Goal: Task Accomplishment & Management: Use online tool/utility

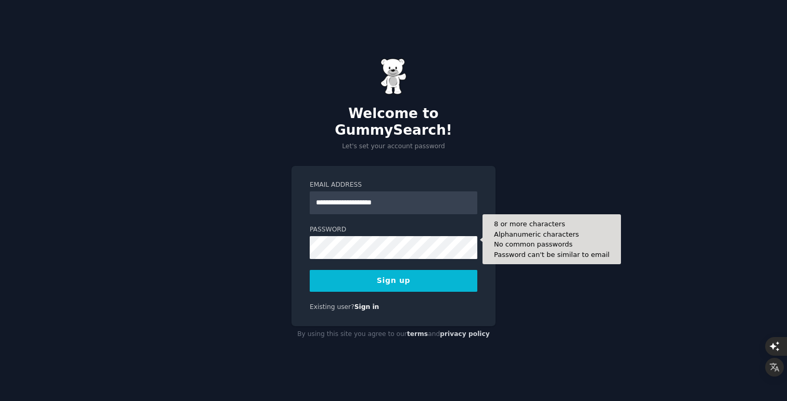
type input "**********"
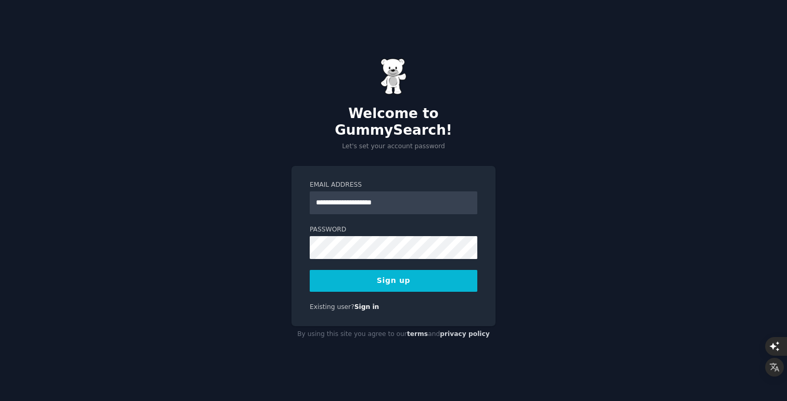
click at [404, 278] on button "Sign up" at bounding box center [394, 281] width 168 height 22
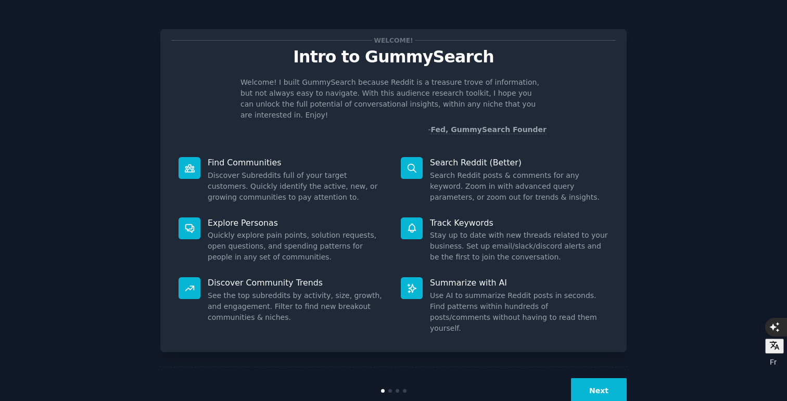
click at [601, 378] on button "Next" at bounding box center [599, 390] width 56 height 25
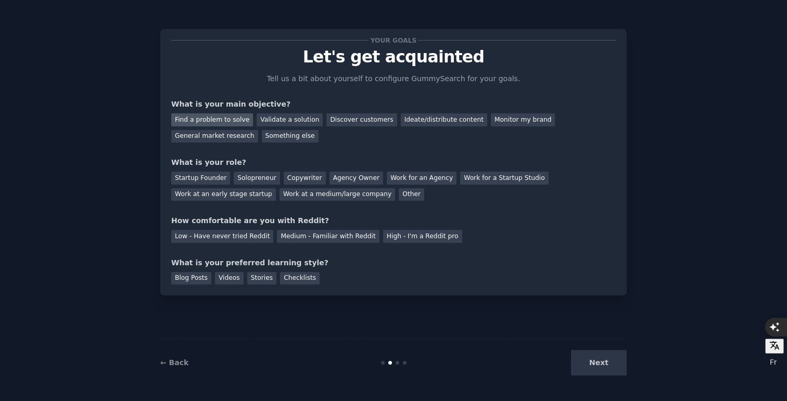
click at [228, 118] on div "Find a problem to solve" at bounding box center [212, 119] width 82 height 13
click at [290, 119] on div "Validate a solution" at bounding box center [290, 119] width 66 height 13
click at [355, 117] on div "Discover customers" at bounding box center [361, 119] width 70 height 13
click at [256, 176] on div "Solopreneur" at bounding box center [257, 178] width 46 height 13
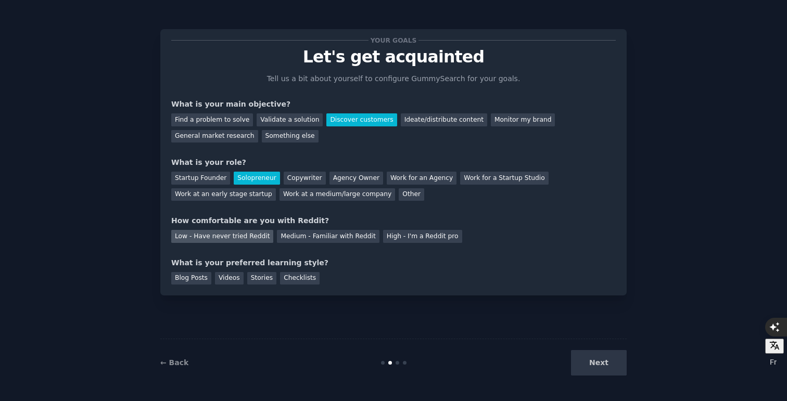
click at [220, 238] on div "Low - Have never tried Reddit" at bounding box center [222, 236] width 102 height 13
click at [203, 280] on div "Blog Posts" at bounding box center [191, 278] width 40 height 13
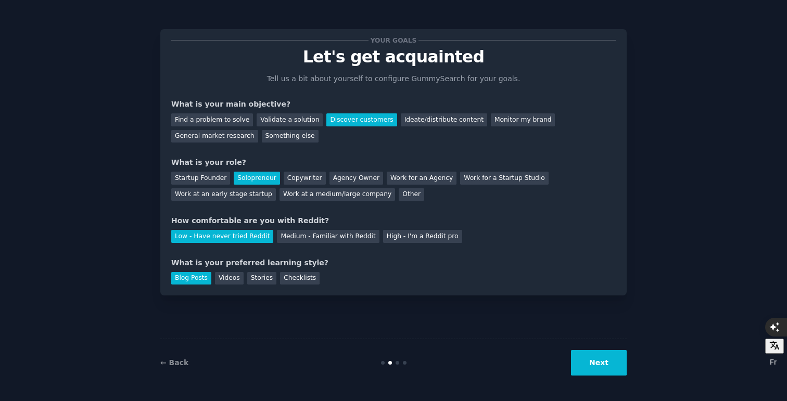
click at [616, 366] on button "Next" at bounding box center [599, 362] width 56 height 25
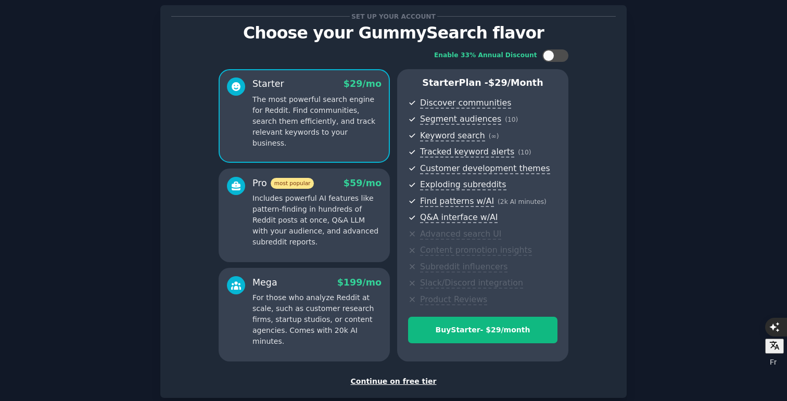
scroll to position [14, 0]
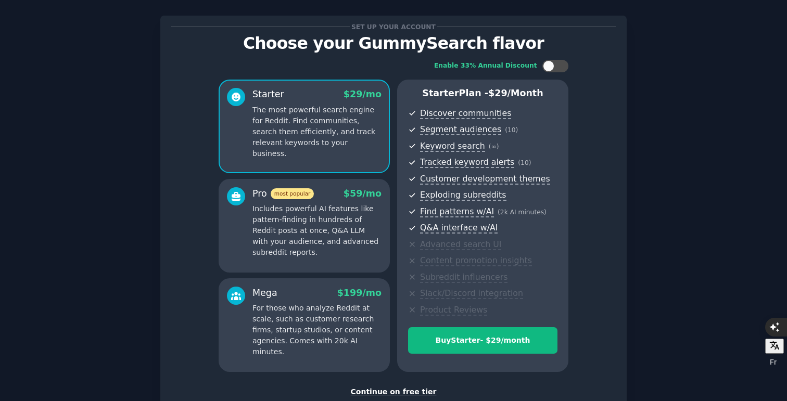
click at [421, 392] on div "Continue on free tier" at bounding box center [393, 392] width 444 height 11
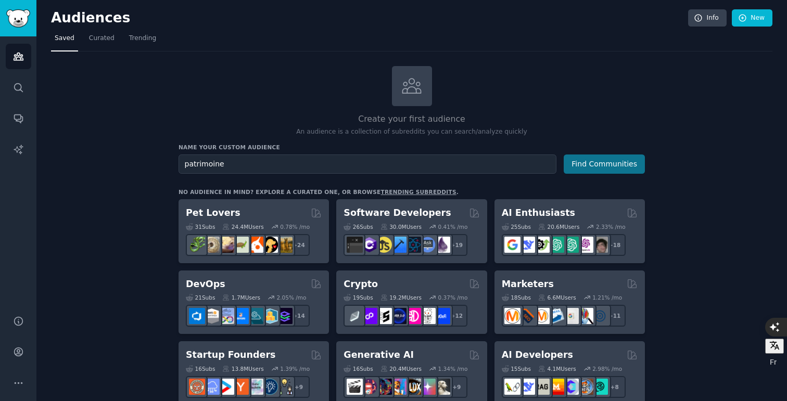
type input "patrimoine"
click at [621, 171] on button "Find Communities" at bounding box center [604, 164] width 81 height 19
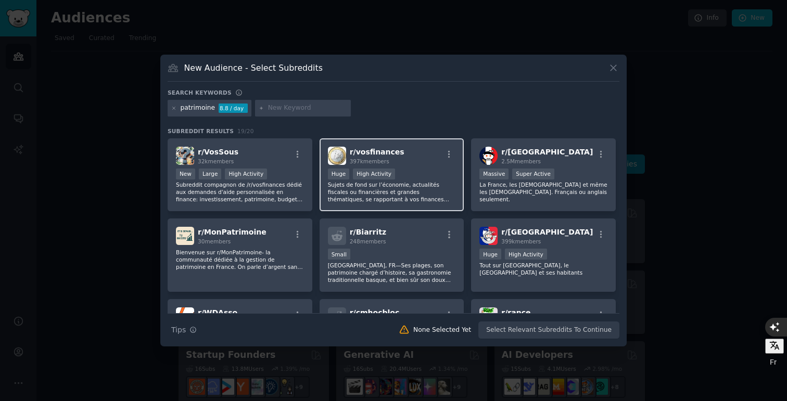
click at [423, 158] on div "r/ vosfinances 397k members" at bounding box center [392, 156] width 128 height 18
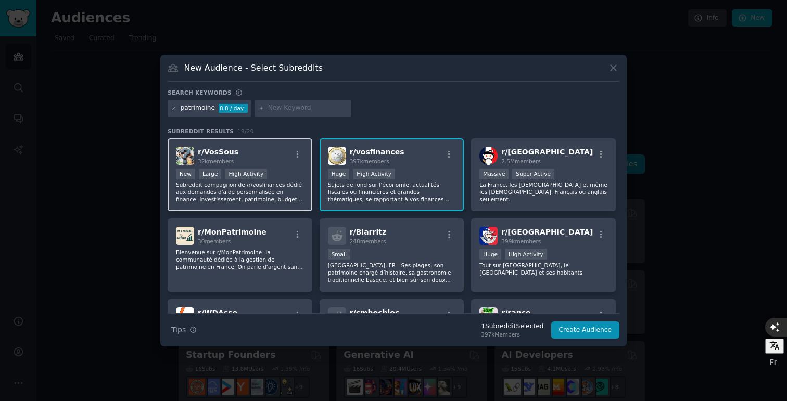
click at [273, 157] on div "r/ VosSous 32k members" at bounding box center [240, 156] width 128 height 18
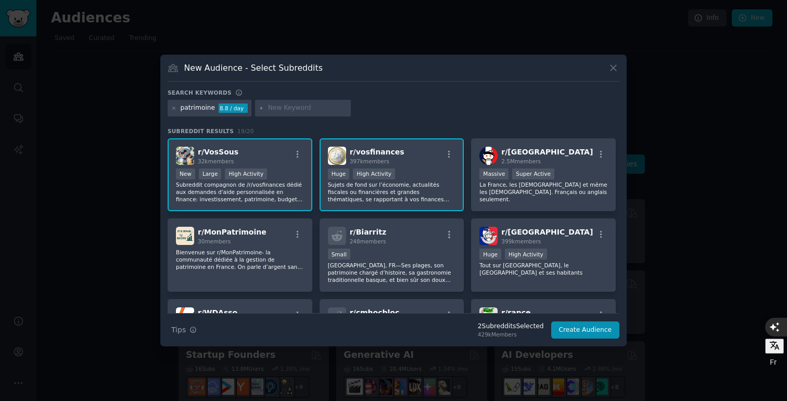
click at [268, 104] on input "text" at bounding box center [307, 108] width 79 height 9
type input "a"
type input "finance"
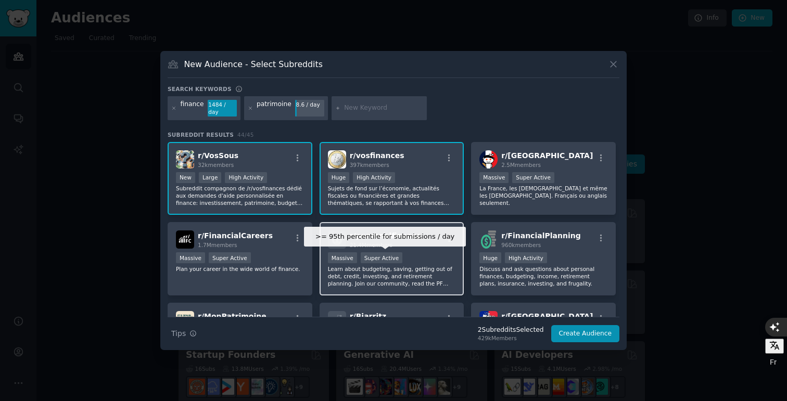
click at [382, 262] on div "Super Active" at bounding box center [382, 257] width 42 height 11
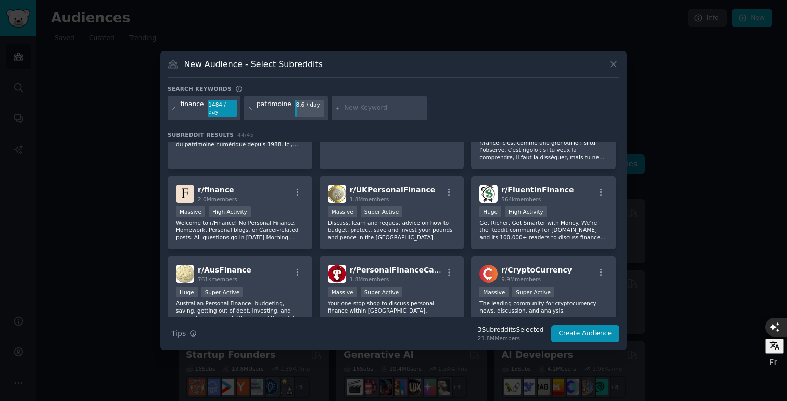
scroll to position [288, 0]
click at [344, 107] on input "text" at bounding box center [383, 108] width 79 height 9
type input "Investissement"
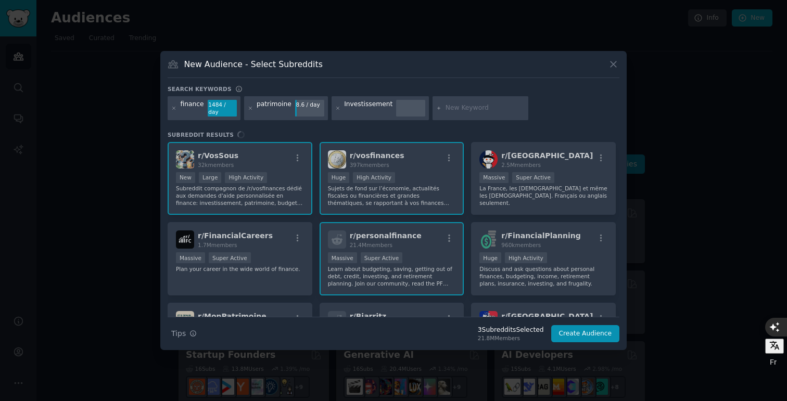
click at [361, 111] on div "Investissement" at bounding box center [368, 108] width 48 height 17
click at [361, 103] on div "finance 1484 / day patrimoine 8.6 / day Investissement" at bounding box center [394, 110] width 452 height 28
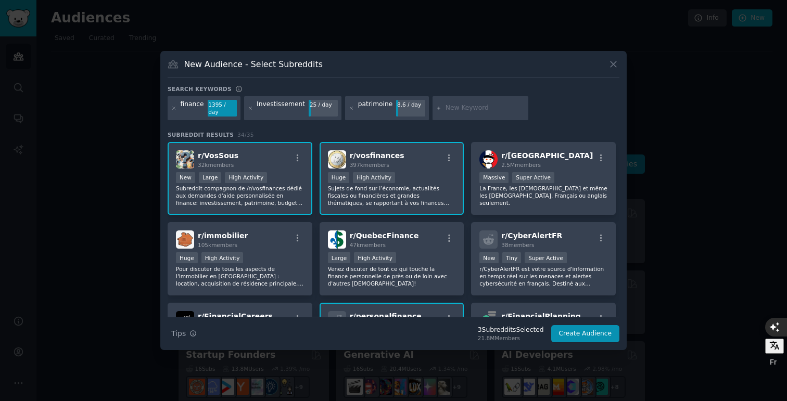
click at [268, 116] on div "finance 1395 / day Investissement 25 / day patrimoine 8.6 / day" at bounding box center [394, 110] width 452 height 28
click at [274, 109] on div "Investissement" at bounding box center [281, 108] width 48 height 17
click at [249, 109] on icon at bounding box center [250, 108] width 3 height 3
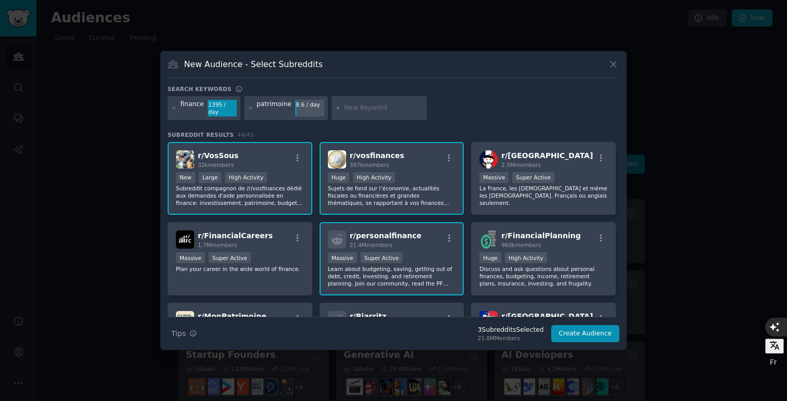
click at [356, 108] on input "text" at bounding box center [383, 108] width 79 height 9
type input "bourse"
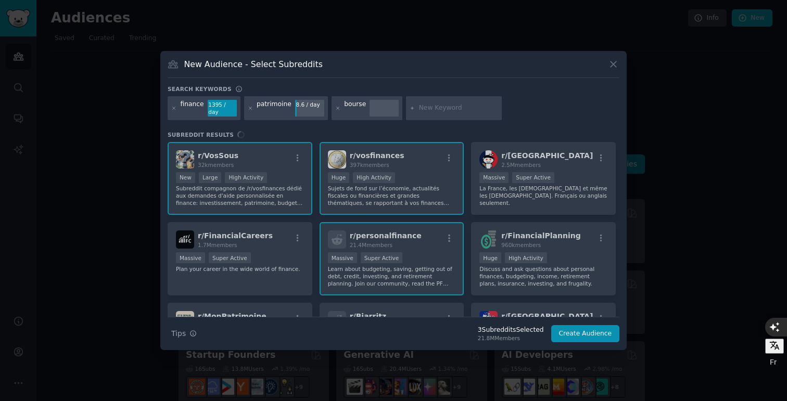
click at [354, 138] on div "Subreddit Results r/ VosSous 32k members New Large High Activity Subreddit comp…" at bounding box center [394, 224] width 452 height 186
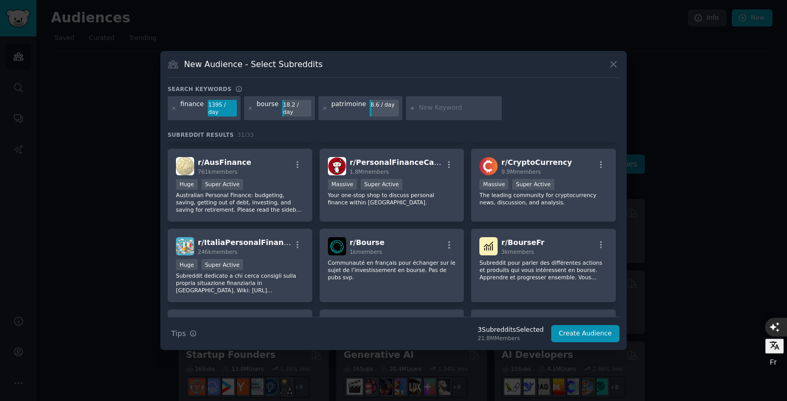
scroll to position [500, 0]
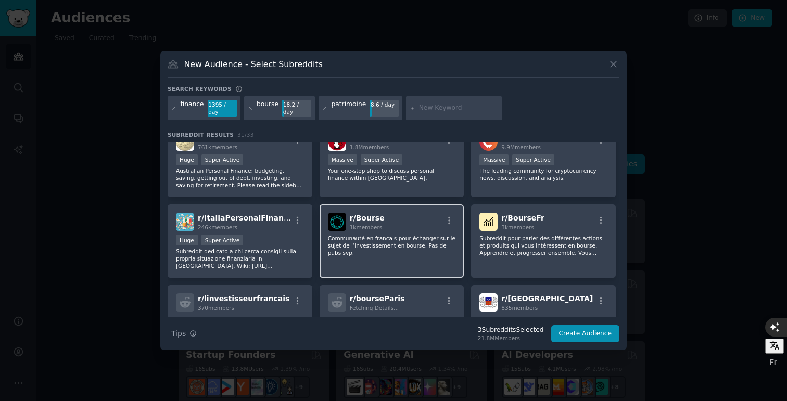
click at [408, 242] on p "Communauté en français pour échanger sur le sujet de l’investissement en bourse…" at bounding box center [392, 246] width 128 height 22
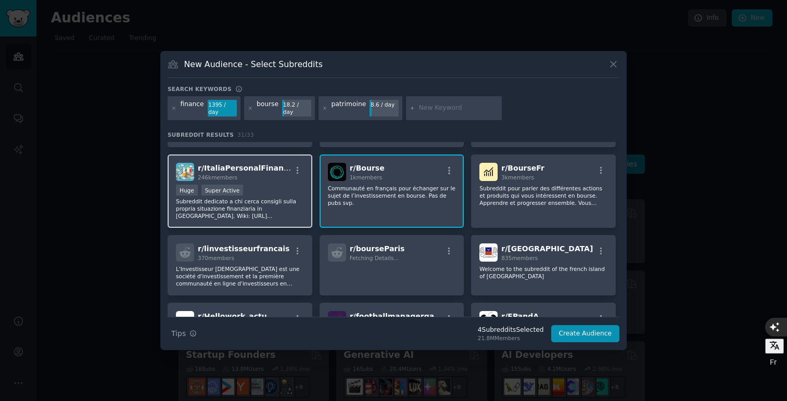
scroll to position [552, 0]
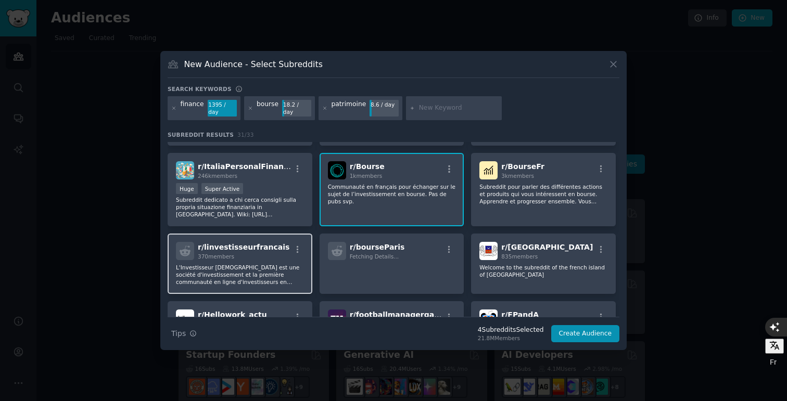
click at [260, 273] on p "L'Investisseur [DEMOGRAPHIC_DATA] est une société d'investissement et la premiè…" at bounding box center [240, 275] width 128 height 22
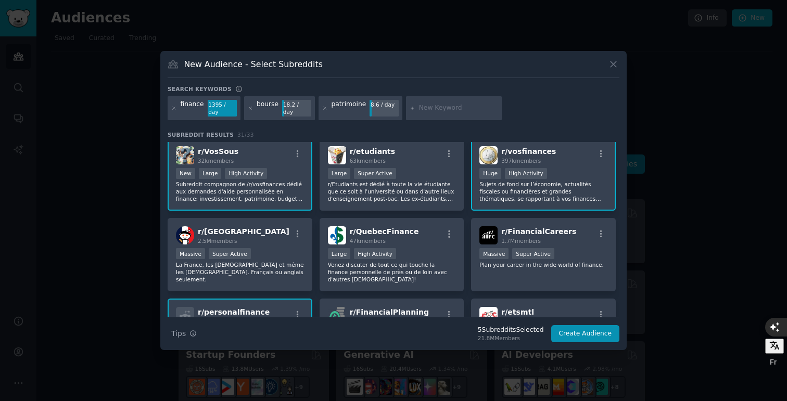
scroll to position [0, 0]
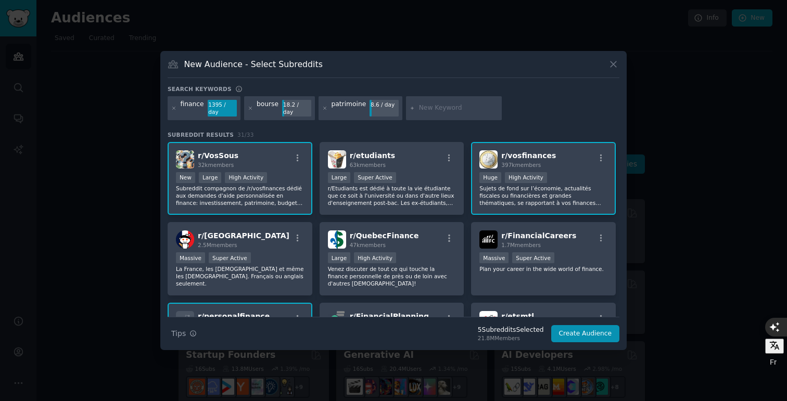
click at [424, 109] on input "text" at bounding box center [458, 108] width 79 height 9
type input "immobilier"
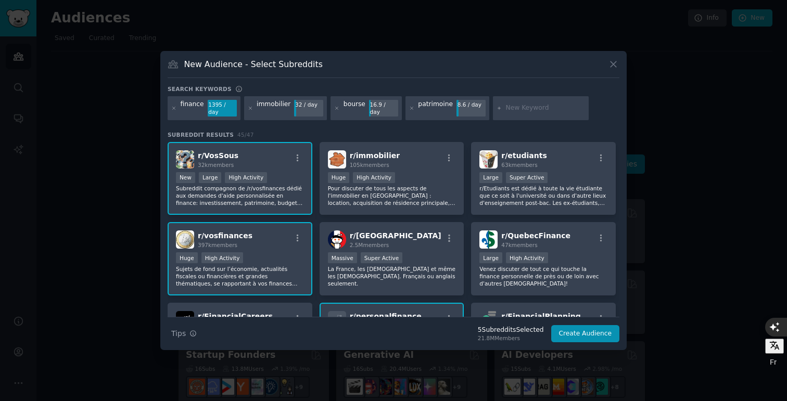
click at [293, 173] on div ">= 80th percentile for submissions / day New Large High Activity" at bounding box center [240, 178] width 128 height 13
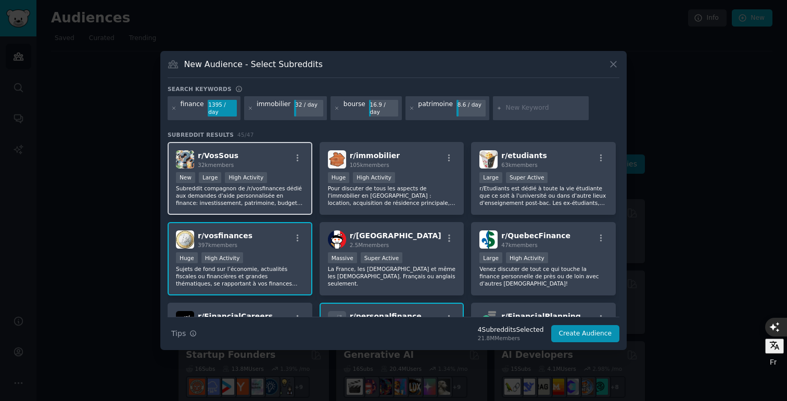
click at [253, 158] on div "r/ VosSous 32k members" at bounding box center [240, 159] width 128 height 18
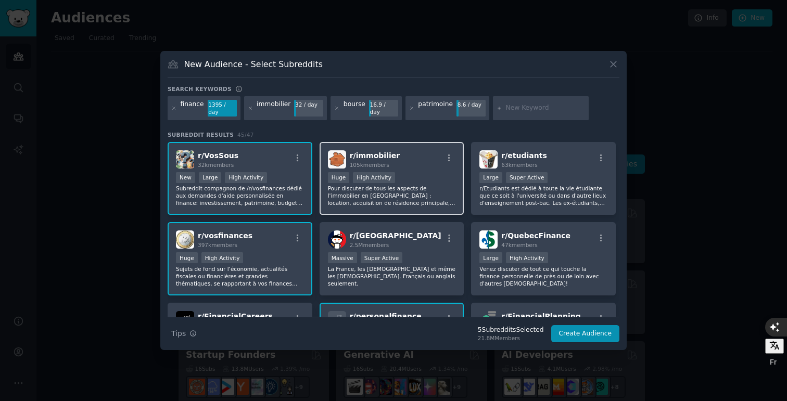
click at [422, 173] on div ">= 80th percentile for submissions / day Huge High Activity" at bounding box center [392, 178] width 128 height 13
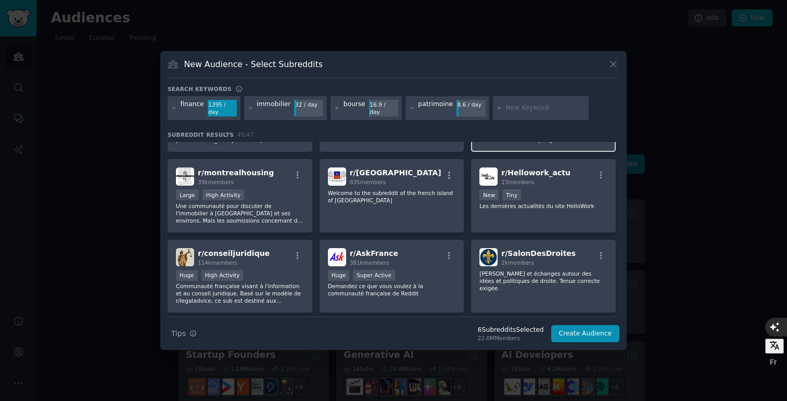
scroll to position [820, 0]
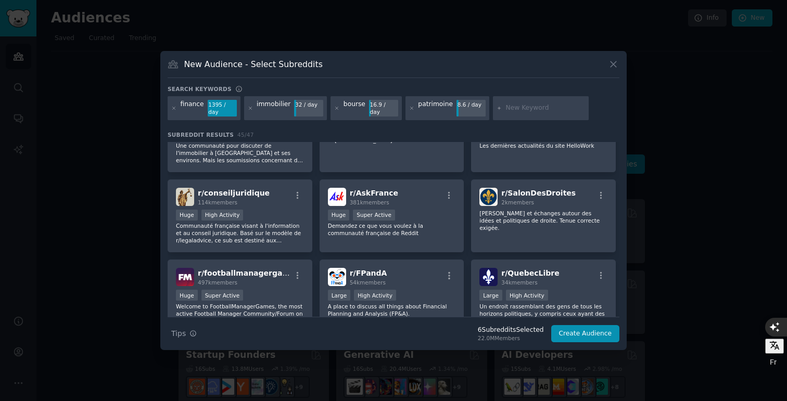
click at [528, 110] on input "text" at bounding box center [545, 108] width 79 height 9
click at [526, 109] on input "salaire" at bounding box center [545, 108] width 79 height 9
type input "s"
click at [596, 327] on button "Create Audience" at bounding box center [585, 334] width 69 height 18
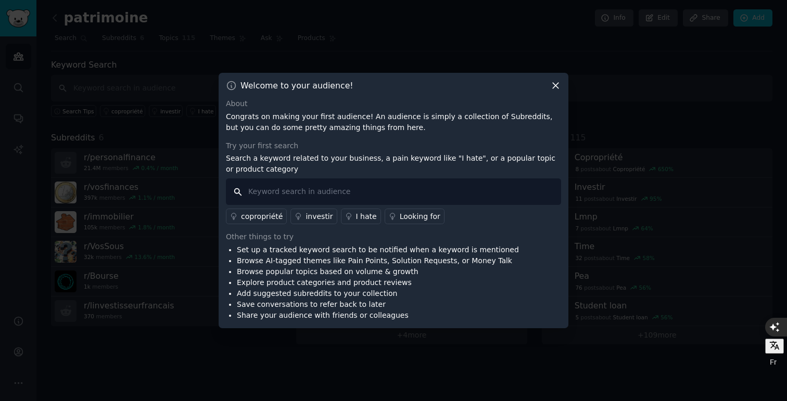
click at [347, 192] on input "text" at bounding box center [393, 191] width 335 height 27
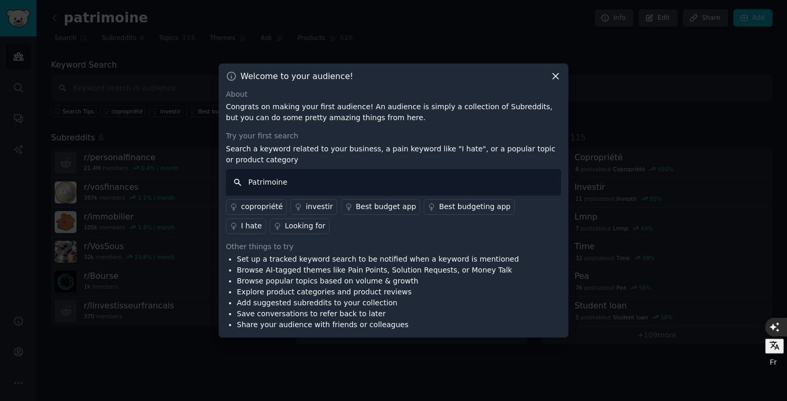
type input "Patrimoine"
click at [319, 205] on div "investir" at bounding box center [318, 206] width 27 height 11
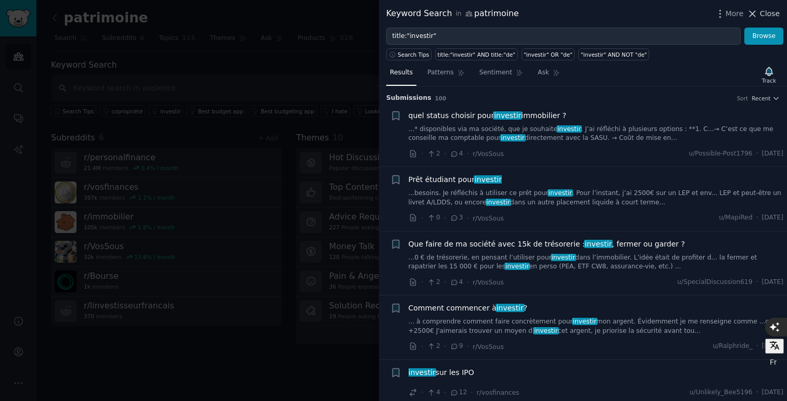
click at [755, 14] on icon at bounding box center [752, 13] width 11 height 11
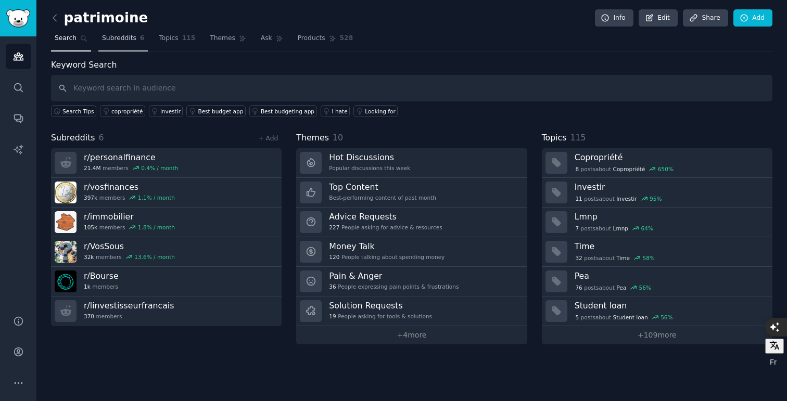
click at [130, 43] on link "Subreddits 6" at bounding box center [122, 40] width 49 height 21
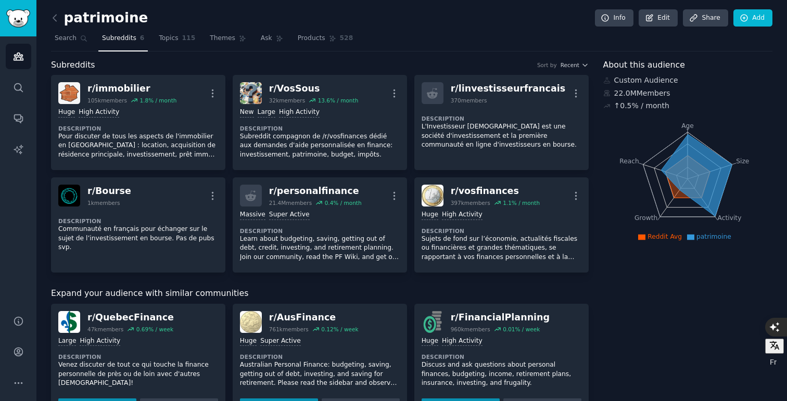
click at [196, 40] on nav "Search Subreddits 6 Topics 115 Themes Ask Products 528" at bounding box center [411, 40] width 721 height 21
click at [182, 40] on span "115" at bounding box center [189, 38] width 14 height 9
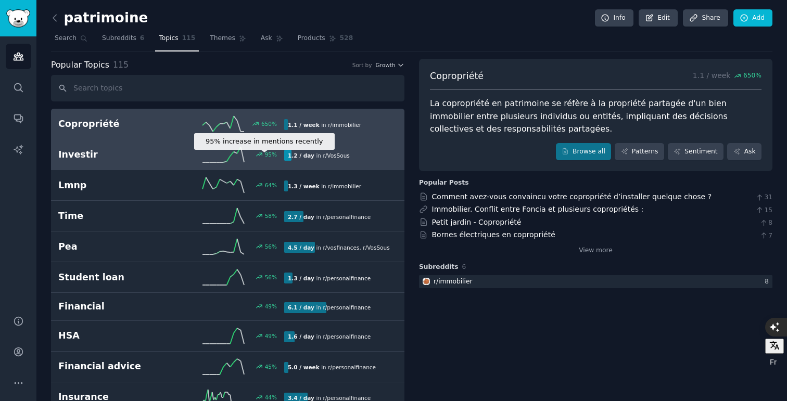
click at [249, 152] on div "95 %" at bounding box center [262, 154] width 29 height 7
